Goal: Book appointment/travel/reservation

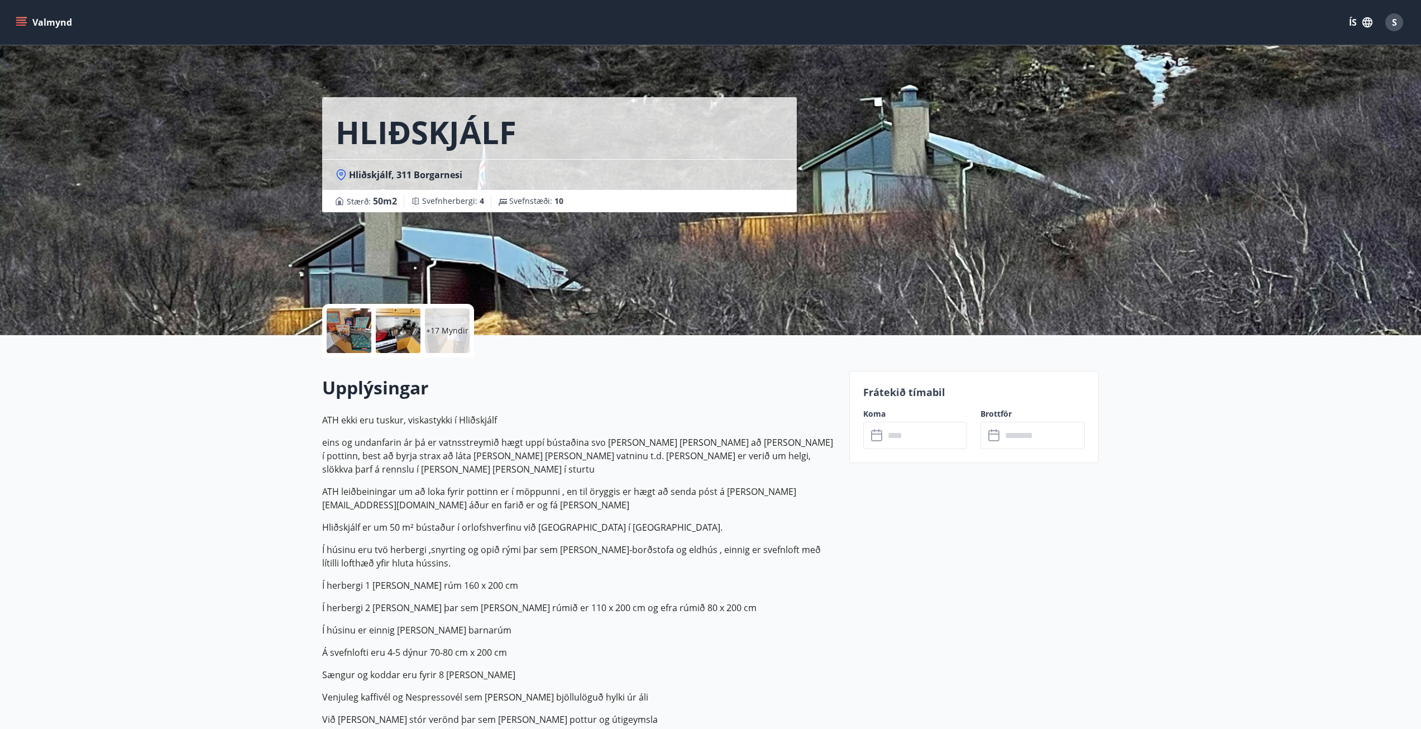
scroll to position [112, 0]
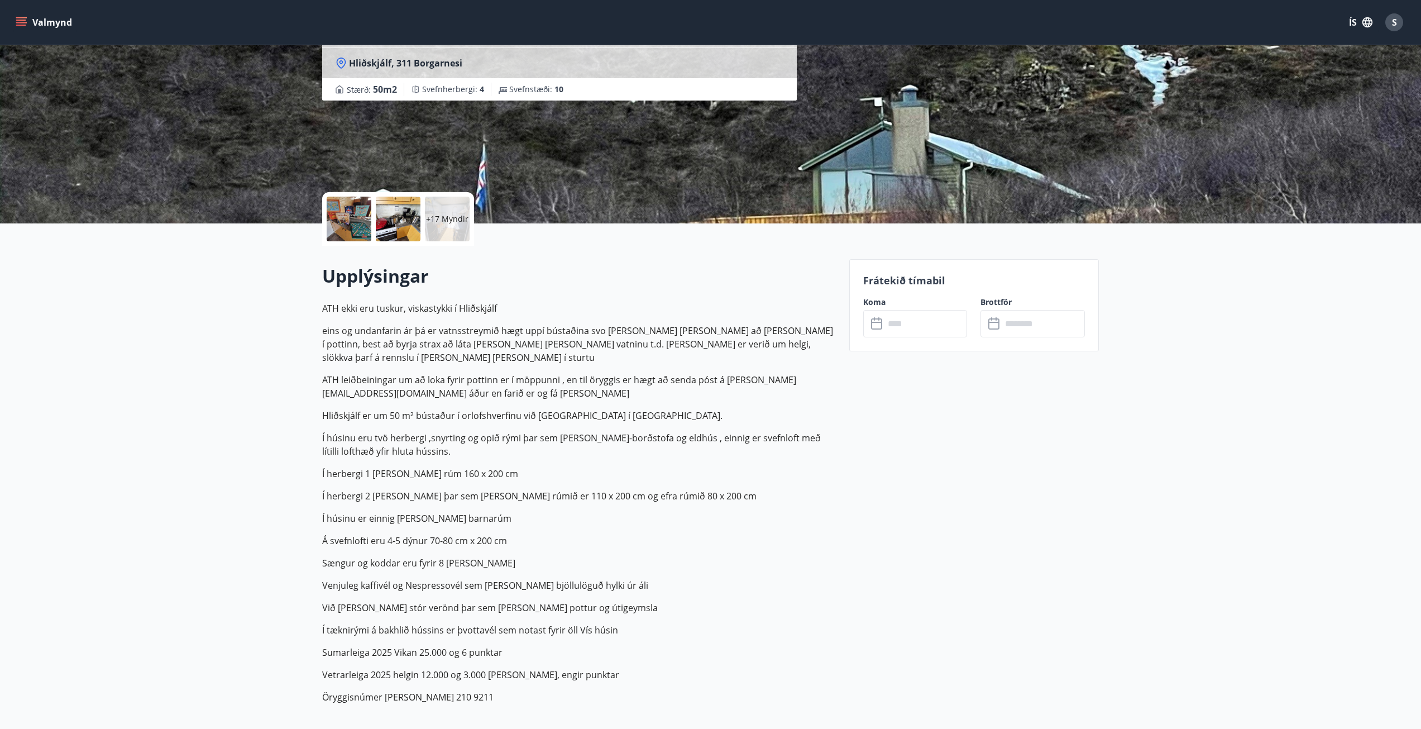
click at [479, 467] on p "Í herbergi 1 [PERSON_NAME] rúm 160 x 200 cm" at bounding box center [579, 473] width 514 height 13
click at [34, 16] on button "Valmynd" at bounding box center [44, 22] width 63 height 20
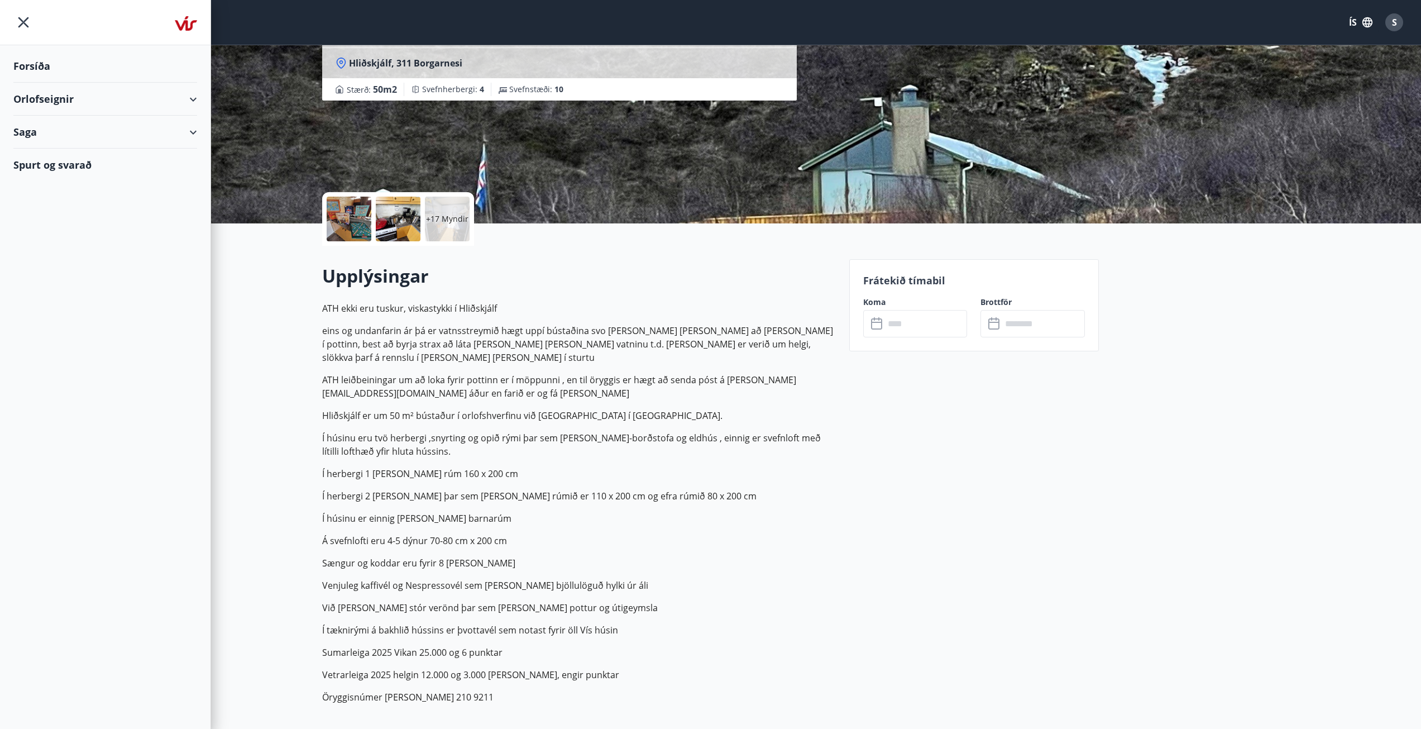
click at [55, 97] on div "Orlofseignir" at bounding box center [105, 99] width 184 height 33
click at [34, 65] on div "Forsíða" at bounding box center [105, 66] width 184 height 33
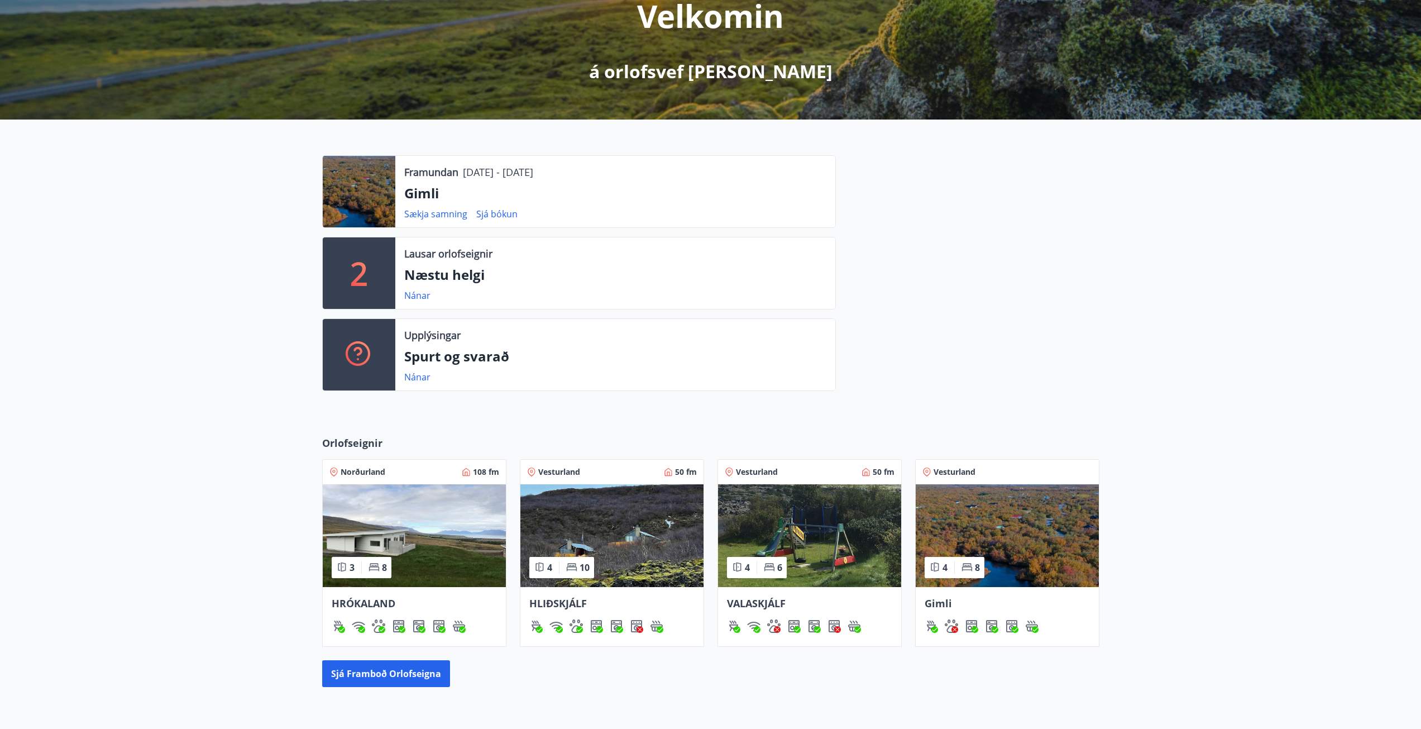
scroll to position [274, 0]
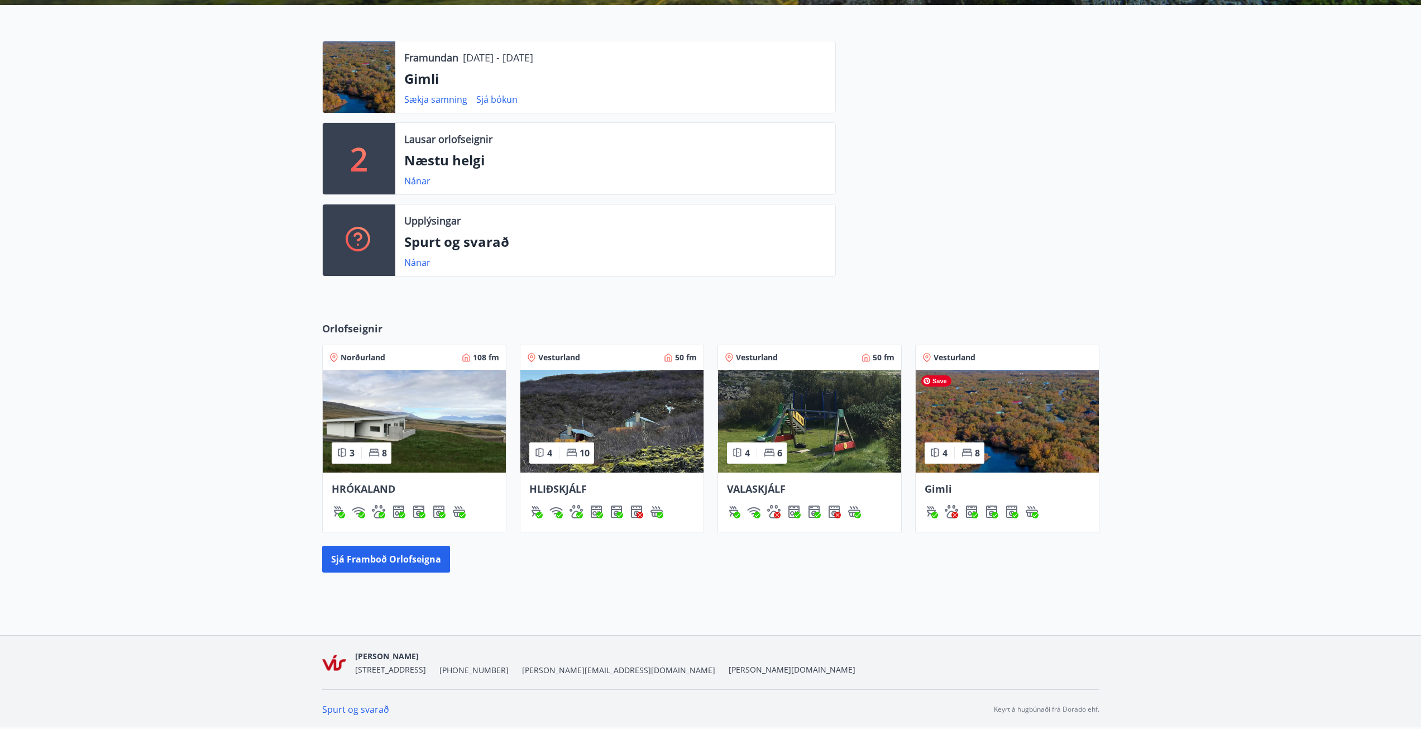
click at [1003, 418] on img at bounding box center [1007, 421] width 183 height 103
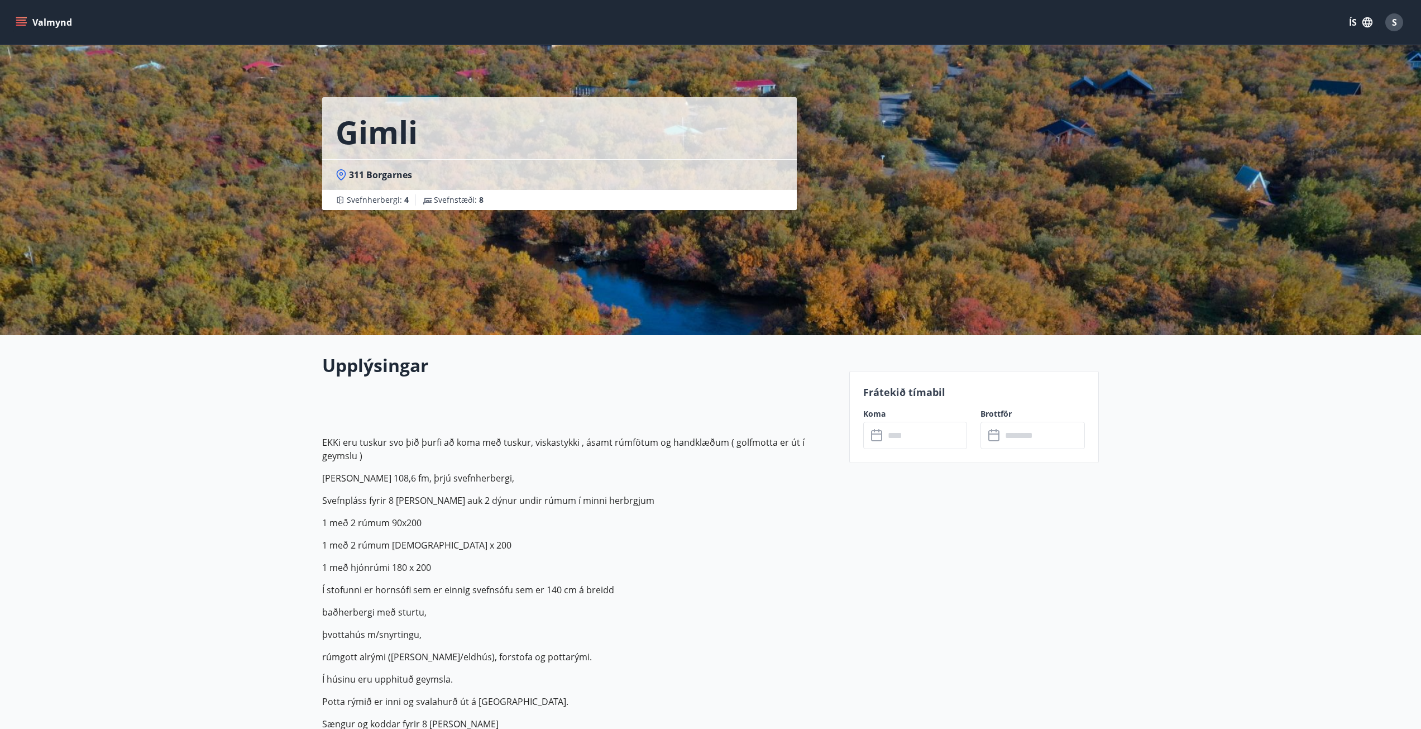
click at [761, 495] on p "Svefnpláss fyrir 8 [PERSON_NAME] auk 2 dýnur undir rúmum í minni herbrgjum" at bounding box center [579, 500] width 514 height 13
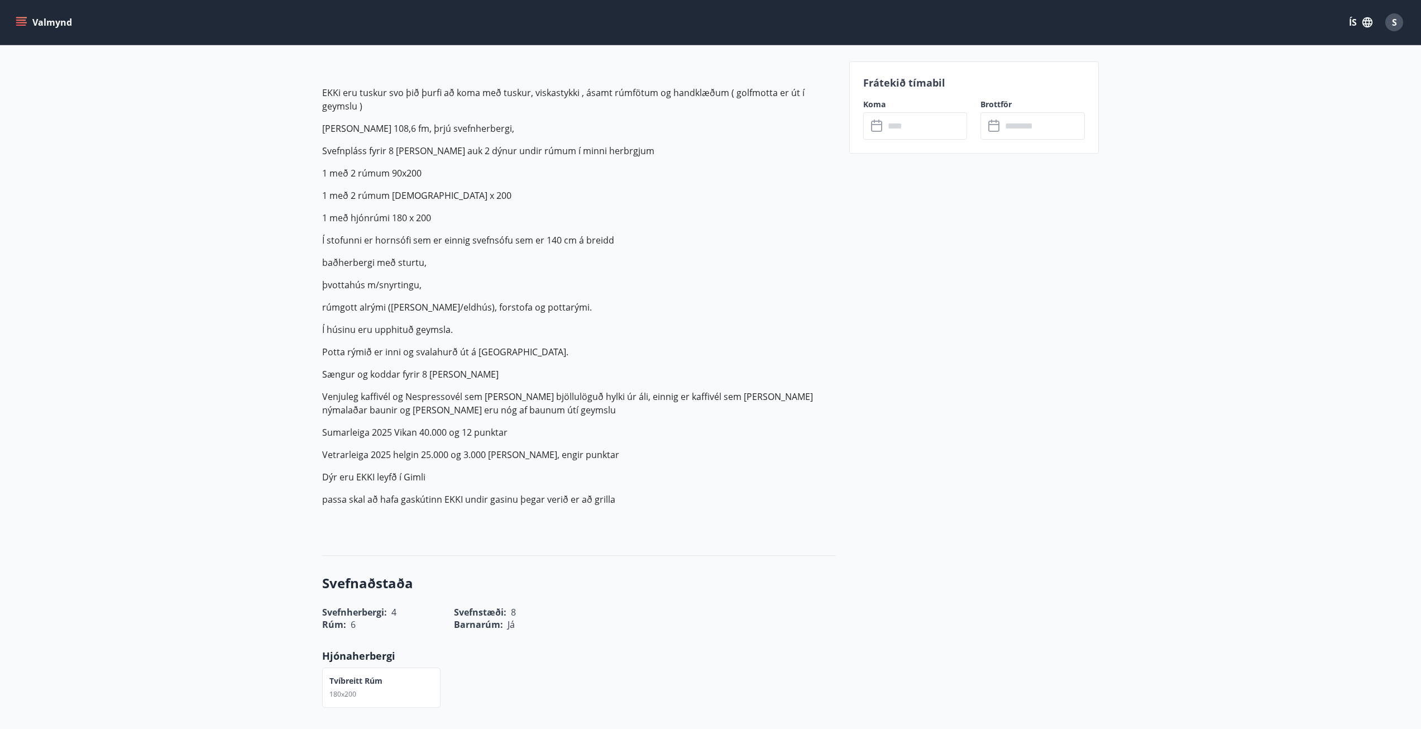
scroll to position [182, 0]
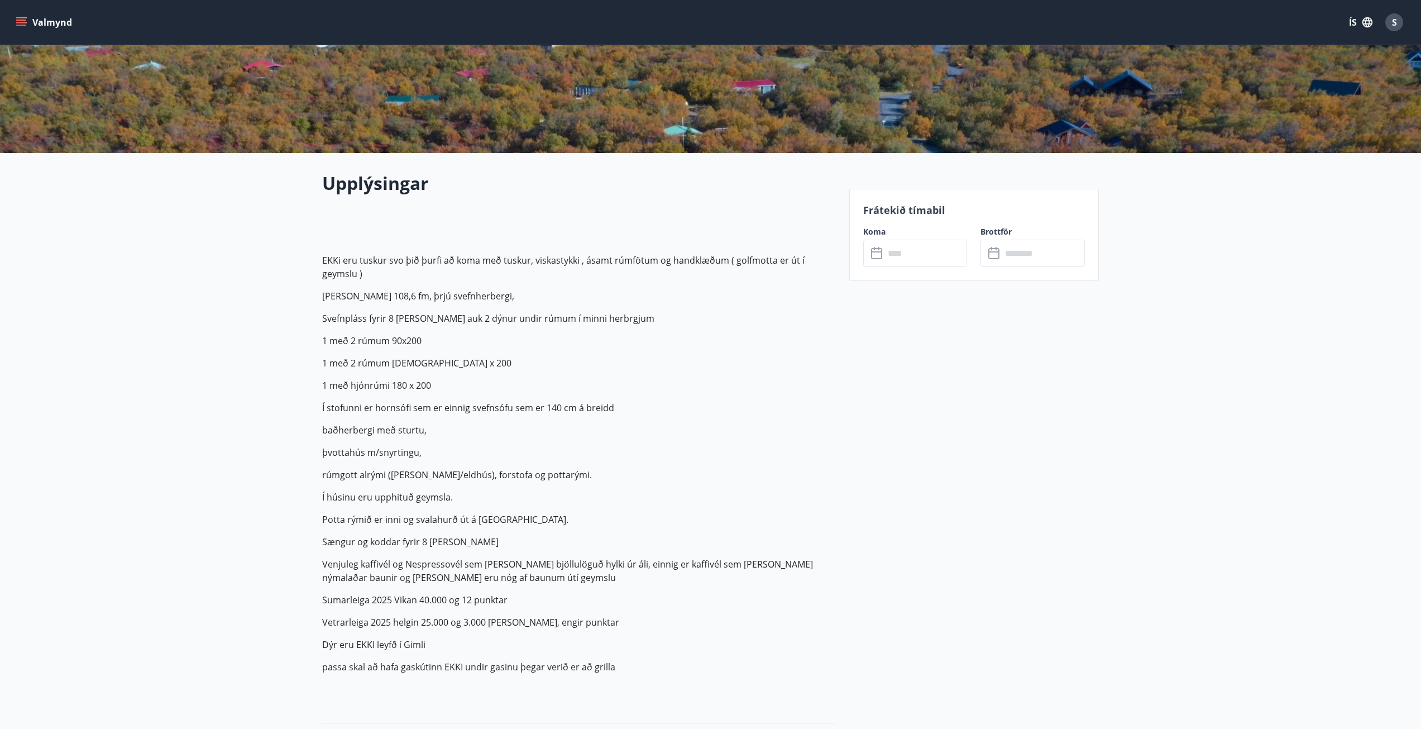
click at [697, 435] on p "baðherbergi með sturtu," at bounding box center [579, 429] width 514 height 13
click at [705, 405] on p "Í stofunni er hornsófi sem er einnig svefnsófu sem er 140 cm á breidd" at bounding box center [579, 407] width 514 height 13
click at [893, 257] on input "text" at bounding box center [926, 253] width 83 height 27
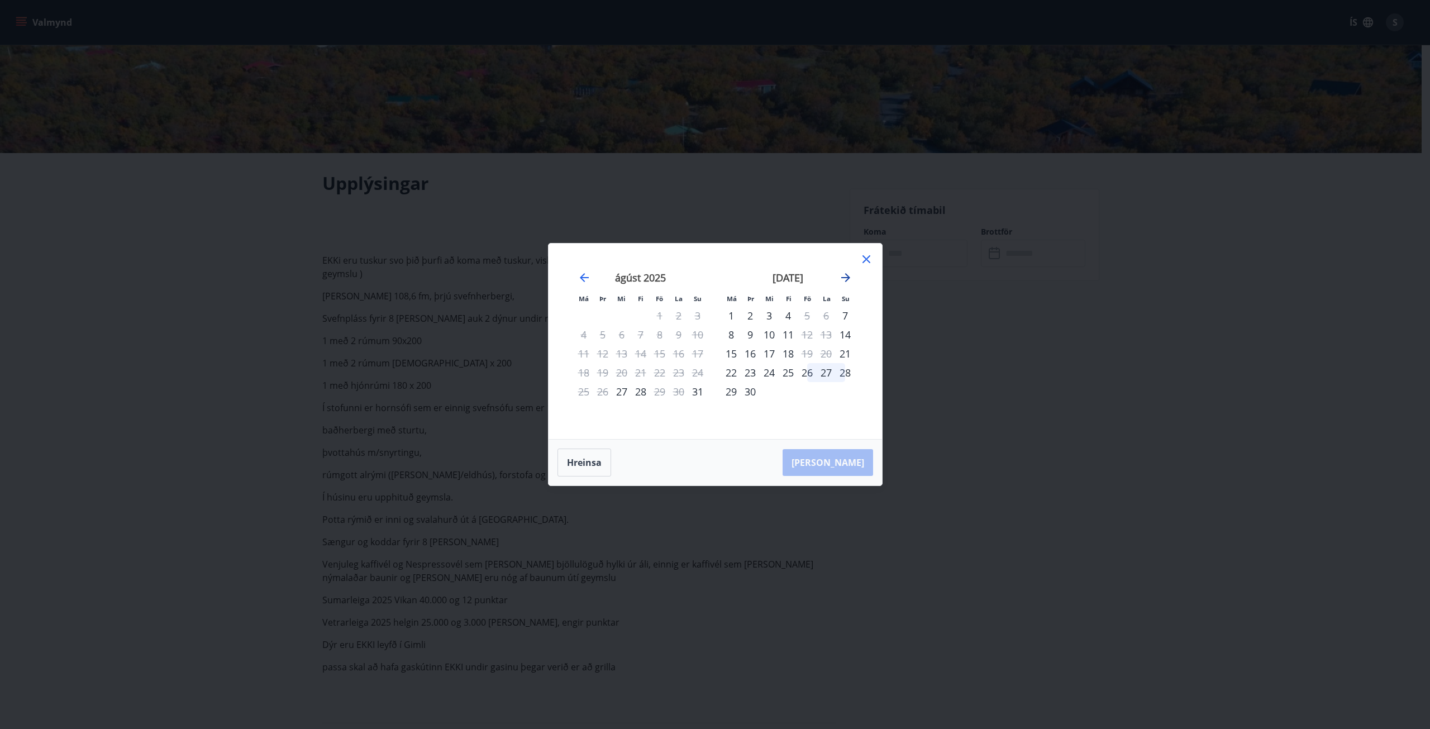
click at [845, 278] on icon "Move forward to switch to the next month." at bounding box center [845, 277] width 9 height 9
click at [787, 336] on div "9" at bounding box center [788, 334] width 19 height 19
click at [844, 333] on div "12" at bounding box center [845, 334] width 19 height 19
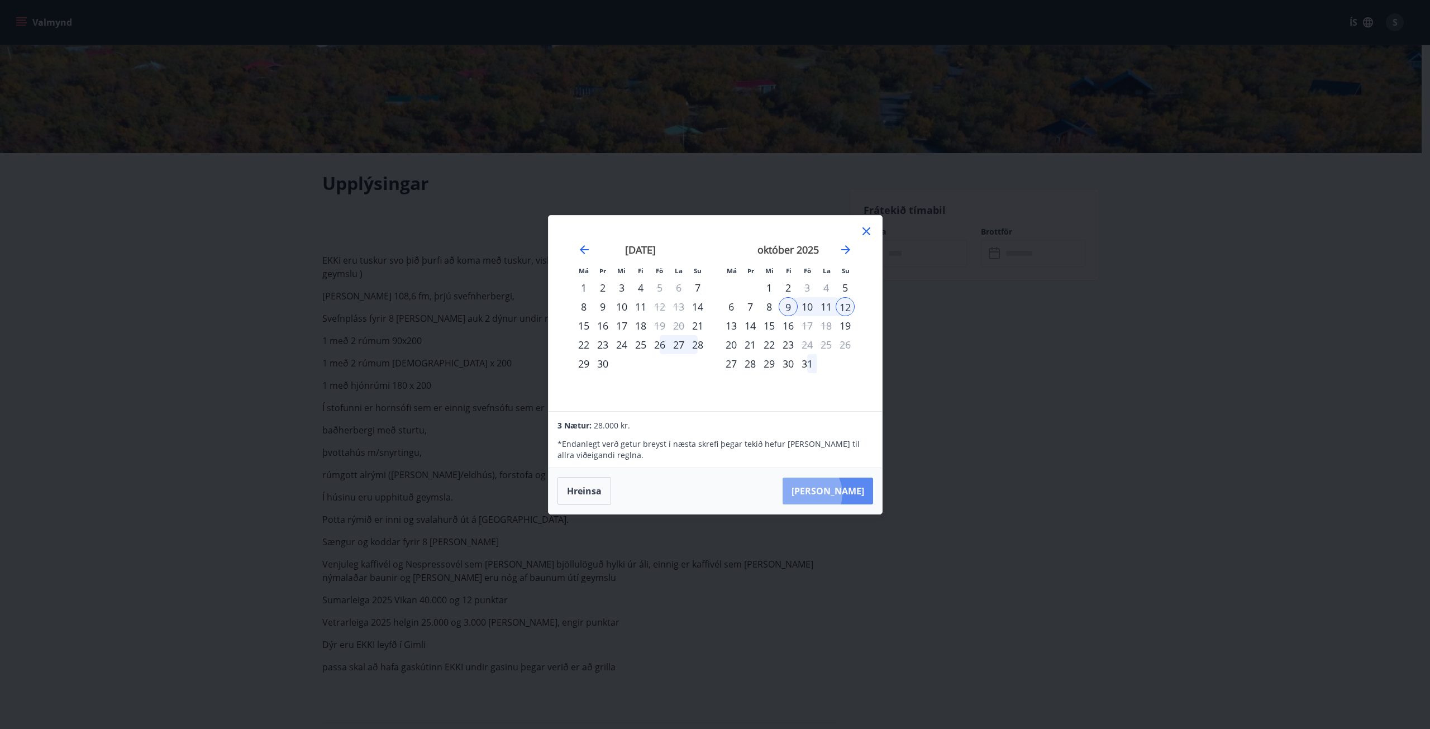
click at [840, 493] on button "[PERSON_NAME]" at bounding box center [828, 491] width 90 height 27
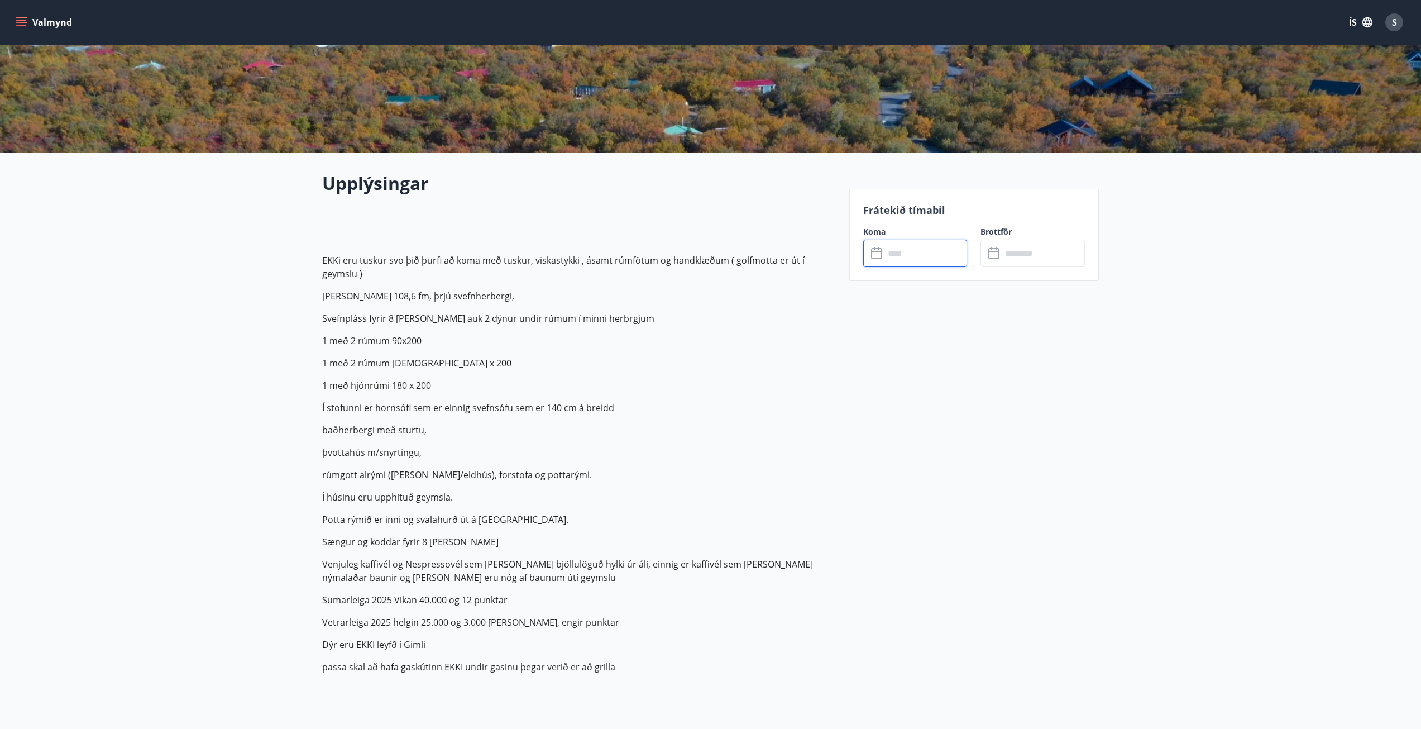
type input "******"
click at [1043, 359] on button "Greiða" at bounding box center [1033, 355] width 104 height 27
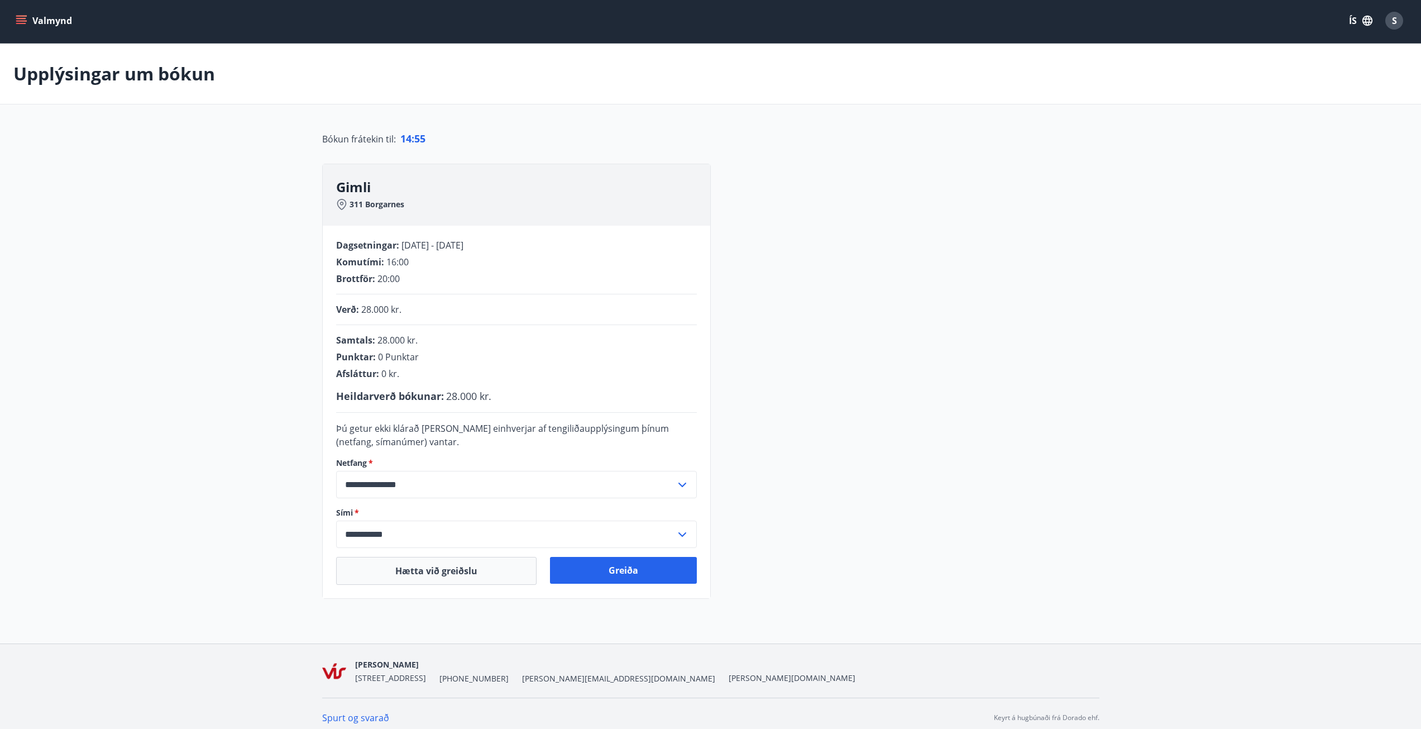
scroll to position [10, 0]
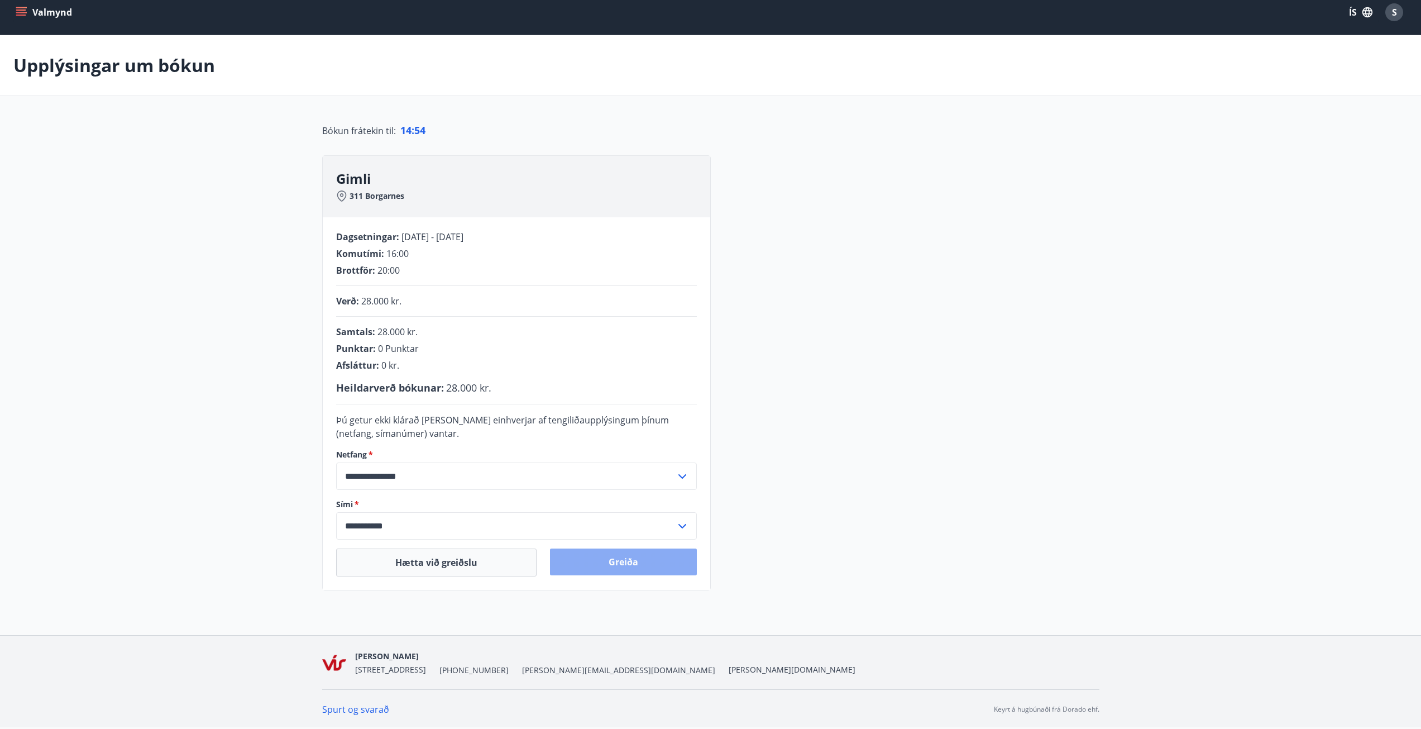
click at [662, 559] on button "Greiða" at bounding box center [623, 561] width 147 height 27
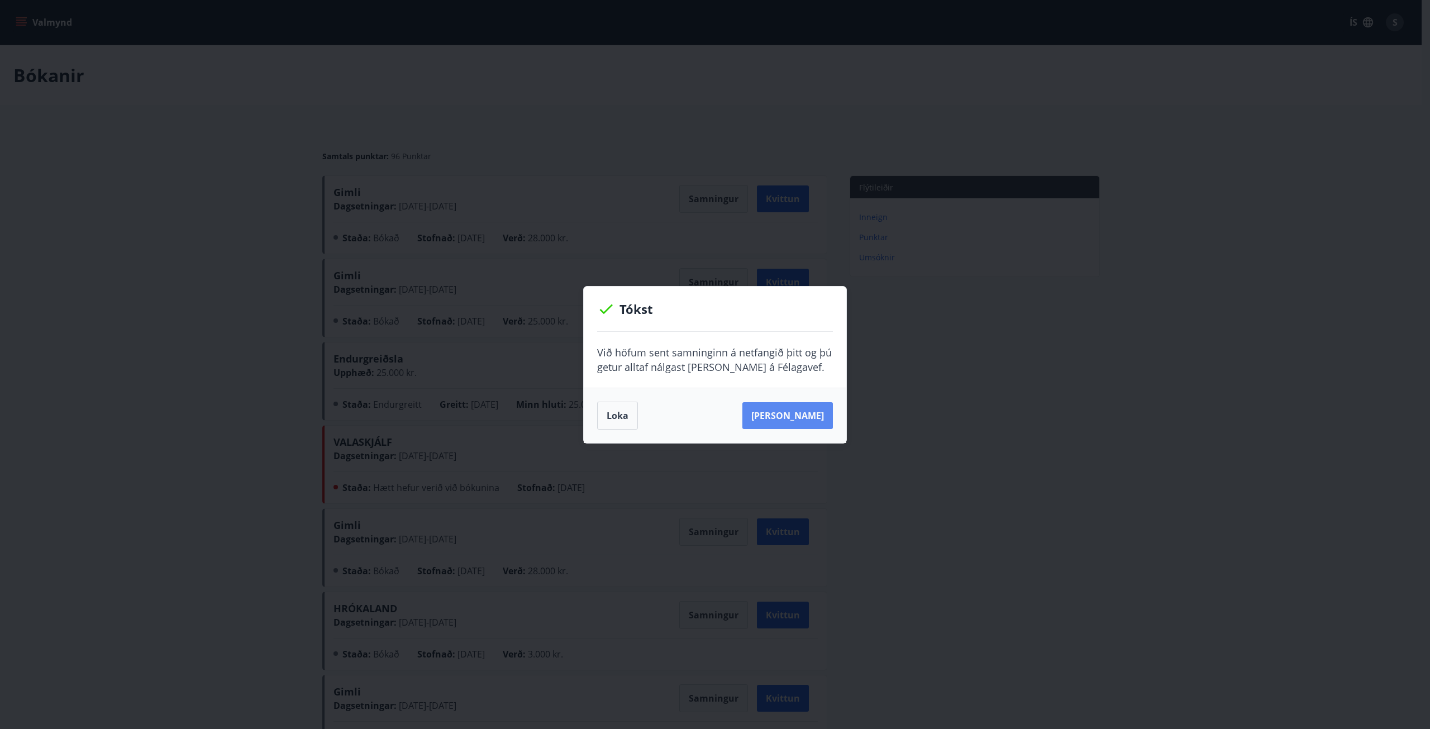
click at [802, 416] on button "[PERSON_NAME]" at bounding box center [787, 415] width 90 height 27
click at [617, 418] on button "Loka" at bounding box center [617, 416] width 41 height 28
